Goal: Navigation & Orientation: Find specific page/section

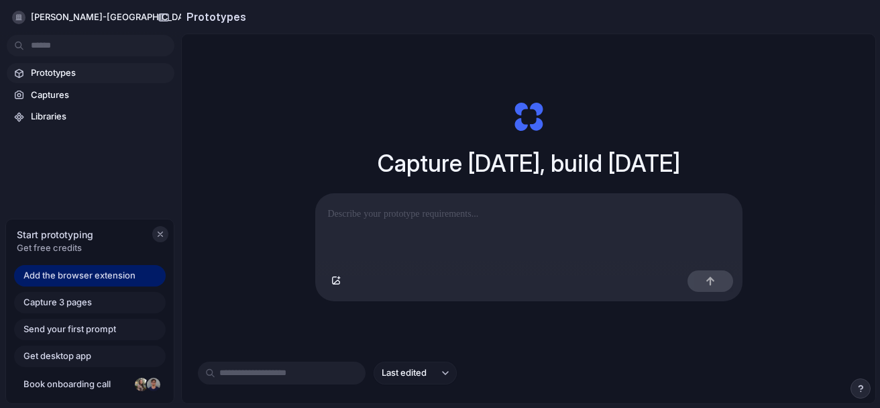
click at [159, 235] on div "button" at bounding box center [160, 234] width 11 height 11
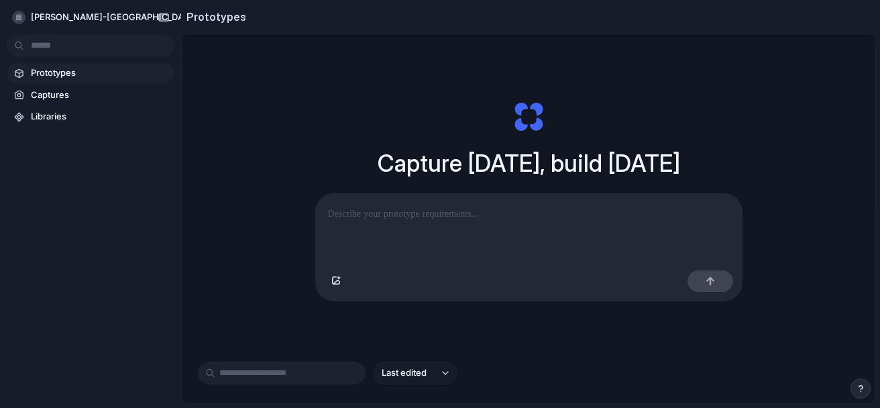
click at [408, 380] on span "Last edited" at bounding box center [404, 372] width 45 height 13
click at [311, 333] on div "Last edited Last created Alphabetical" at bounding box center [440, 204] width 880 height 408
click at [47, 121] on span "Libraries" at bounding box center [100, 116] width 138 height 13
click at [64, 24] on button "[PERSON_NAME]-[GEOGRAPHIC_DATA]" at bounding box center [112, 17] width 211 height 21
click at [294, 133] on div "Settings Invite members Change theme Sign out" at bounding box center [440, 204] width 880 height 408
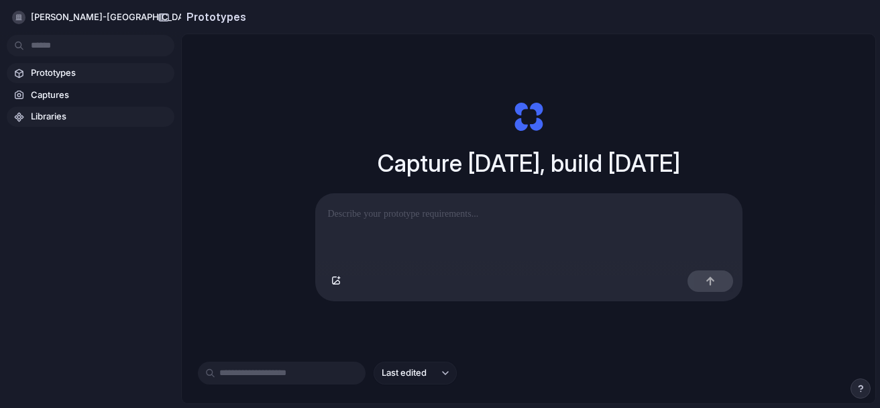
click at [52, 110] on span "Libraries" at bounding box center [100, 116] width 138 height 13
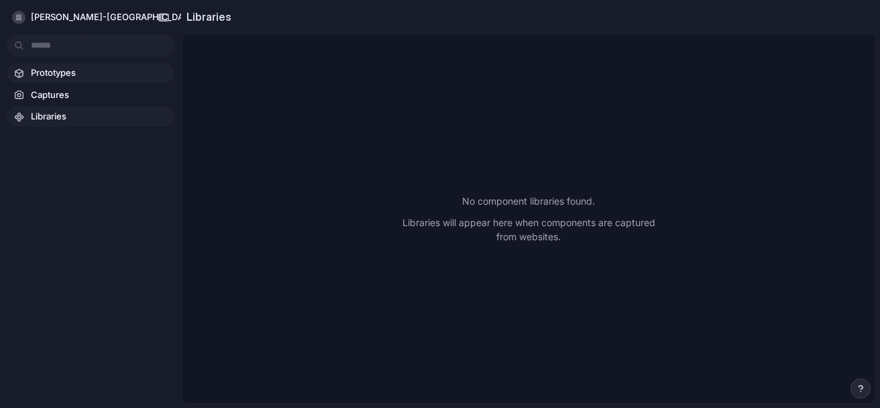
click at [79, 64] on link "Prototypes" at bounding box center [91, 73] width 168 height 20
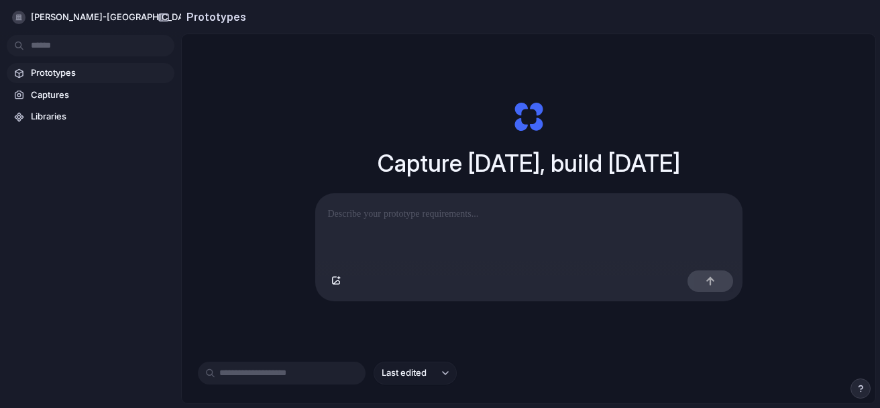
click at [394, 231] on div at bounding box center [529, 229] width 426 height 71
